Goal: Find specific page/section: Find specific page/section

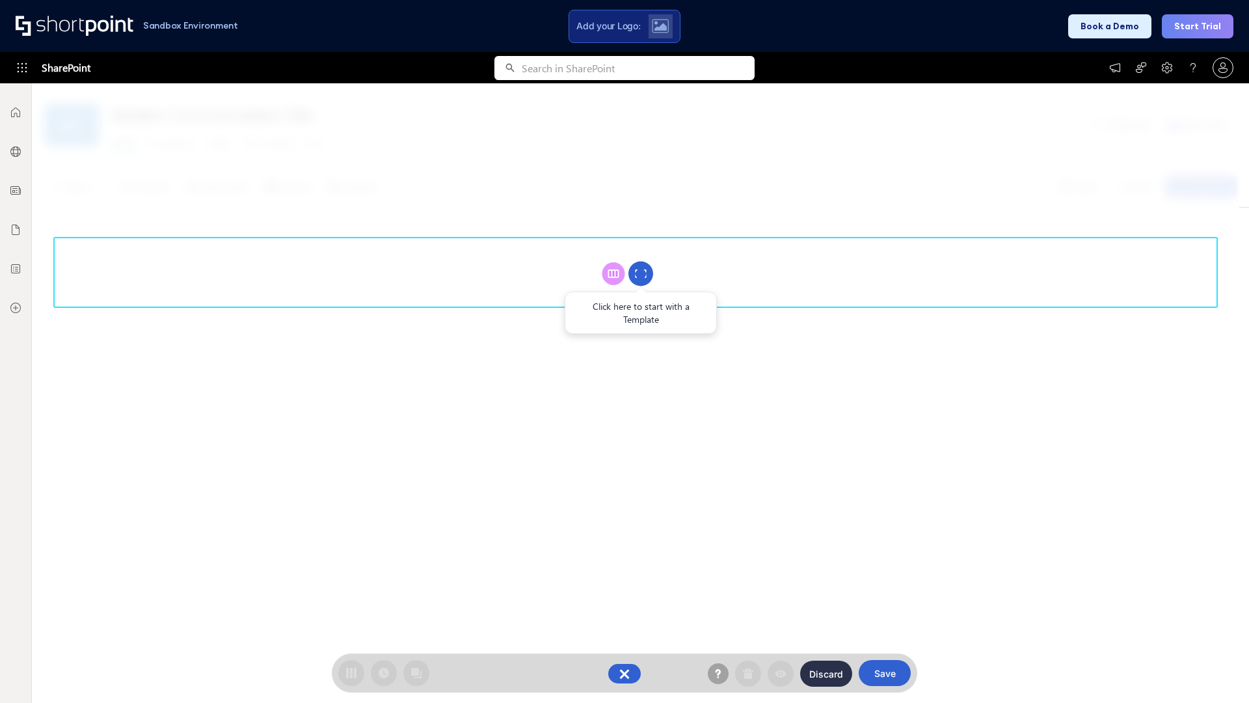
click at [641, 273] on circle at bounding box center [641, 274] width 25 height 25
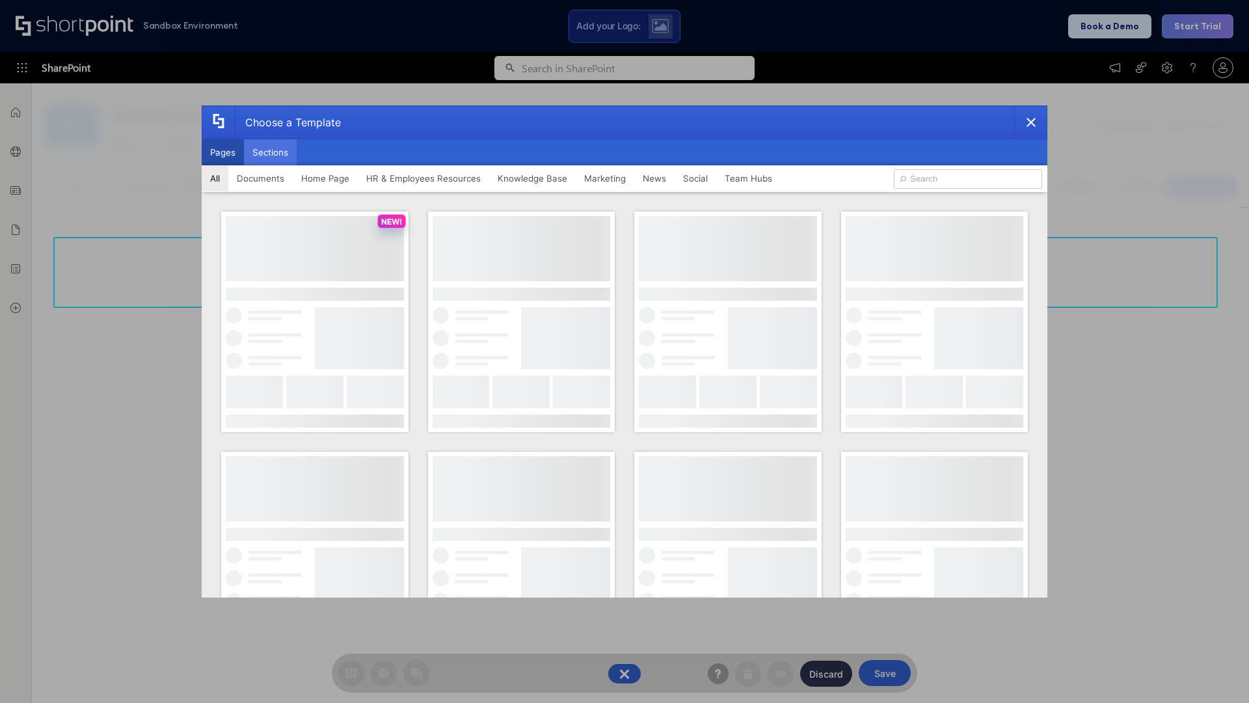
click at [270, 152] on button "Sections" at bounding box center [270, 152] width 53 height 26
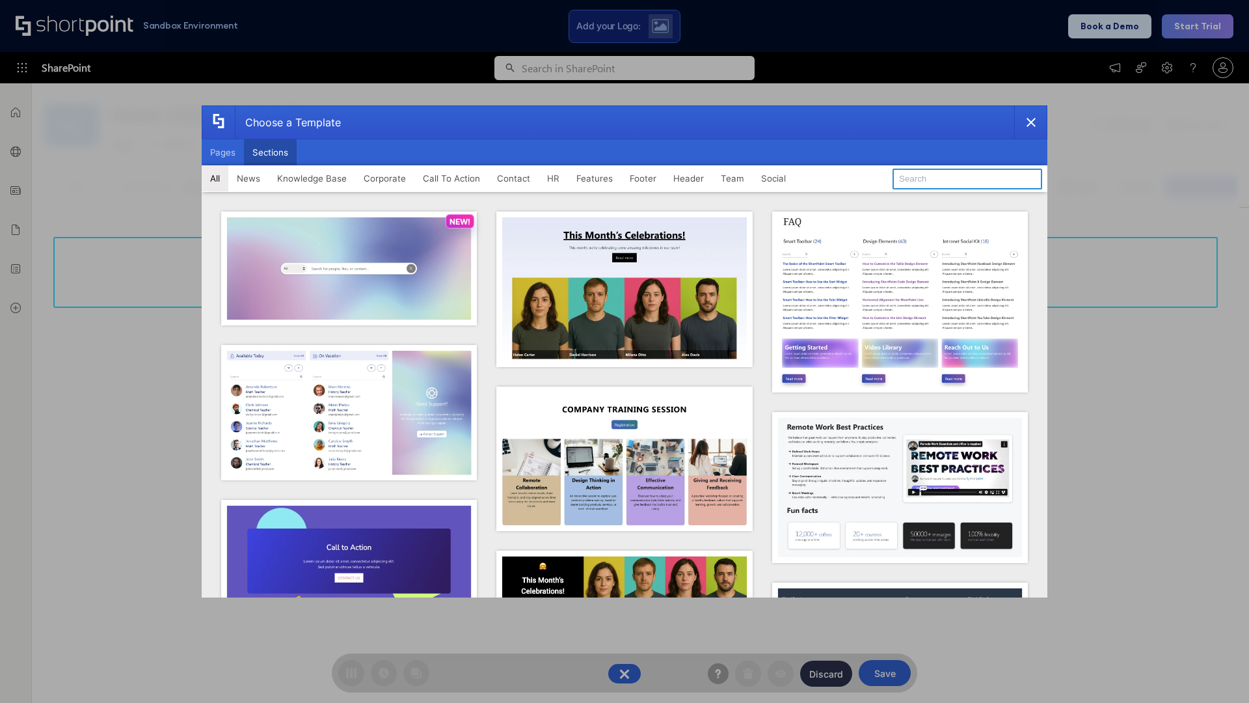
type input "News Kit 1"
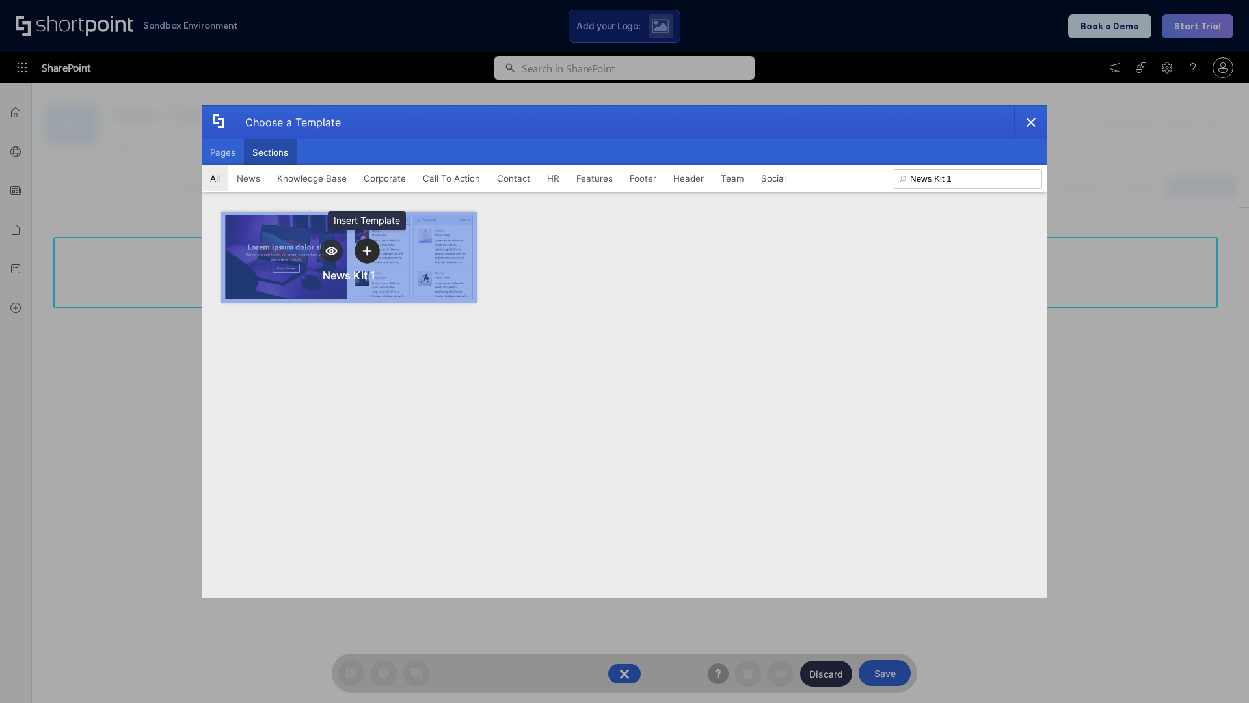
click at [367, 250] on icon "template selector" at bounding box center [366, 250] width 9 height 9
